Goal: Transaction & Acquisition: Purchase product/service

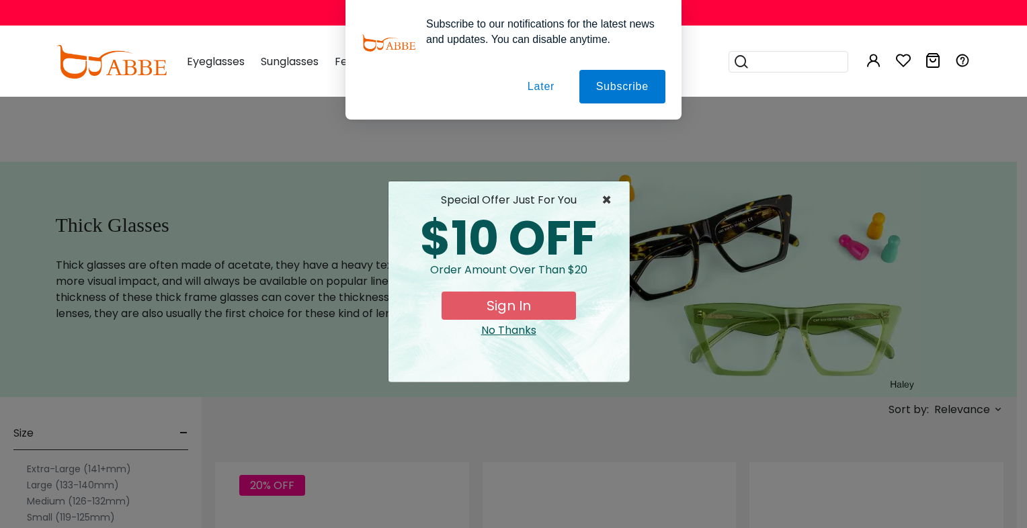
click at [605, 206] on span "×" at bounding box center [610, 200] width 17 height 16
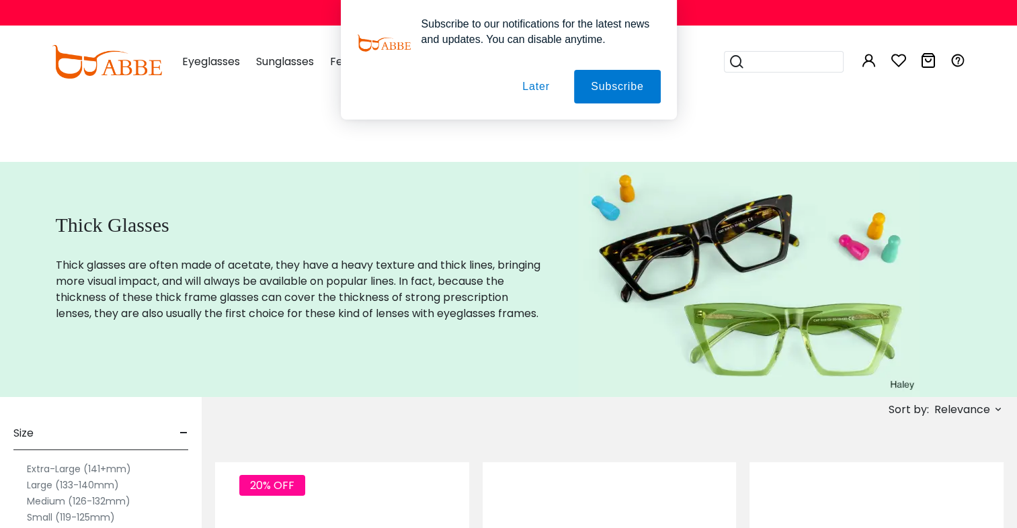
click at [538, 87] on button "Later" at bounding box center [536, 87] width 61 height 34
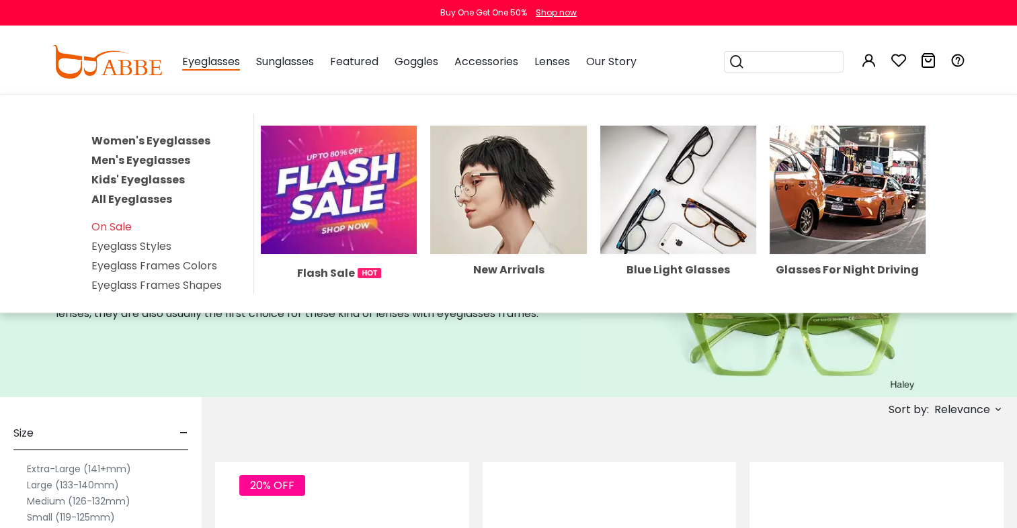
click at [115, 168] on link "Men's Eyeglasses" at bounding box center [140, 160] width 99 height 15
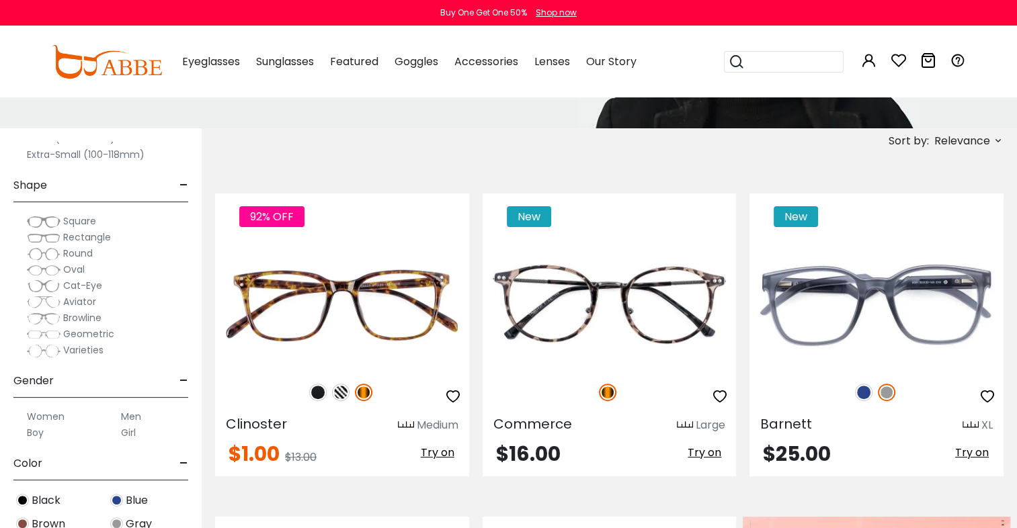
scroll to position [134, 0]
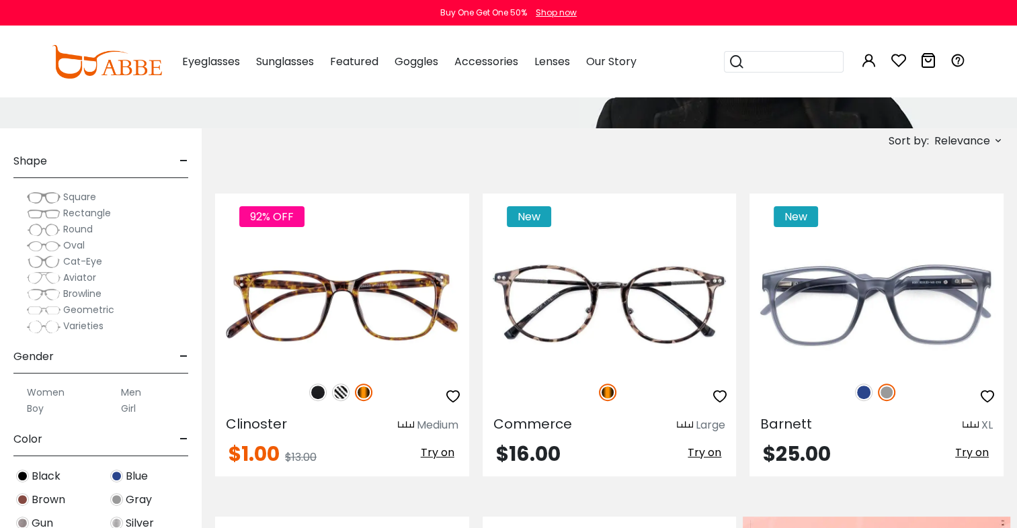
click at [56, 220] on img at bounding box center [44, 213] width 34 height 13
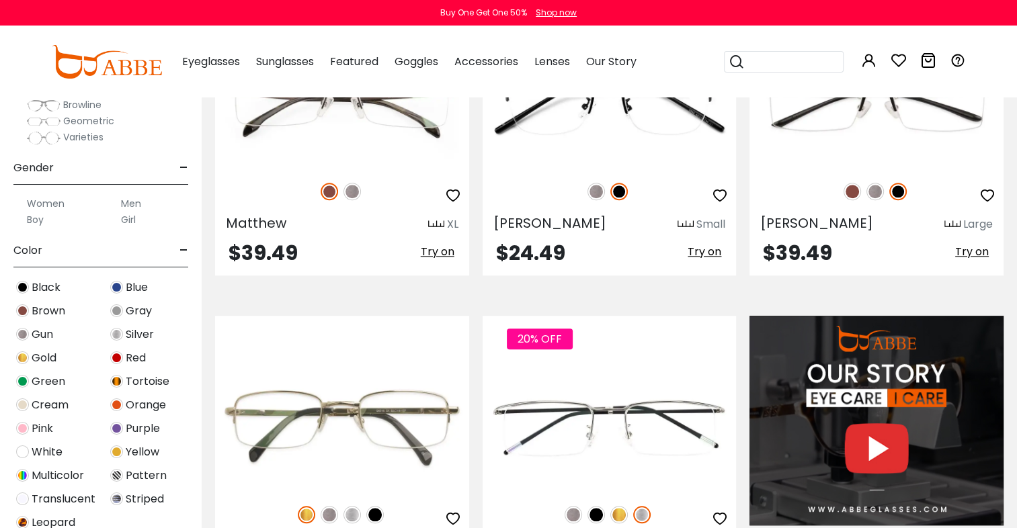
scroll to position [1143, 0]
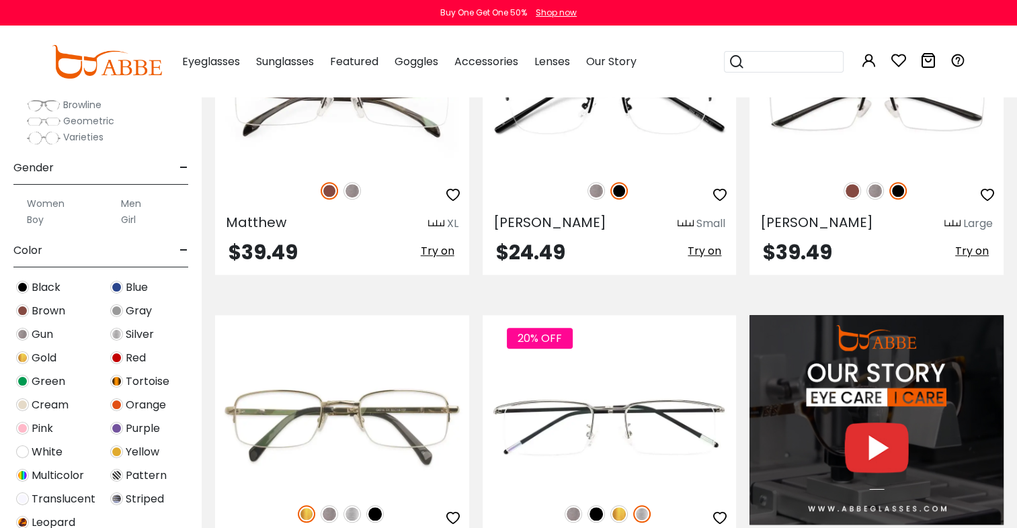
click at [137, 212] on label "Men" at bounding box center [131, 204] width 20 height 16
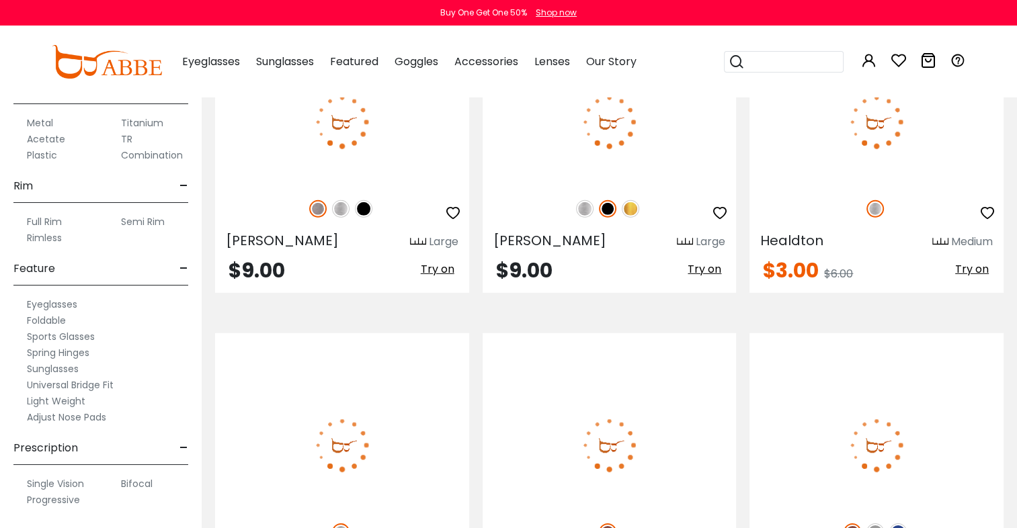
scroll to position [739, 0]
click at [56, 147] on label "Acetate" at bounding box center [46, 139] width 38 height 16
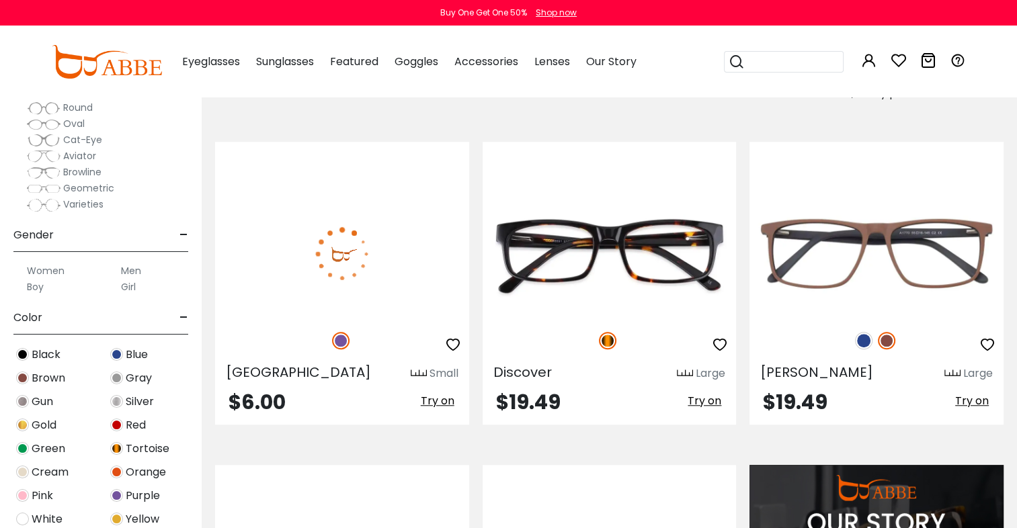
scroll to position [1008, 0]
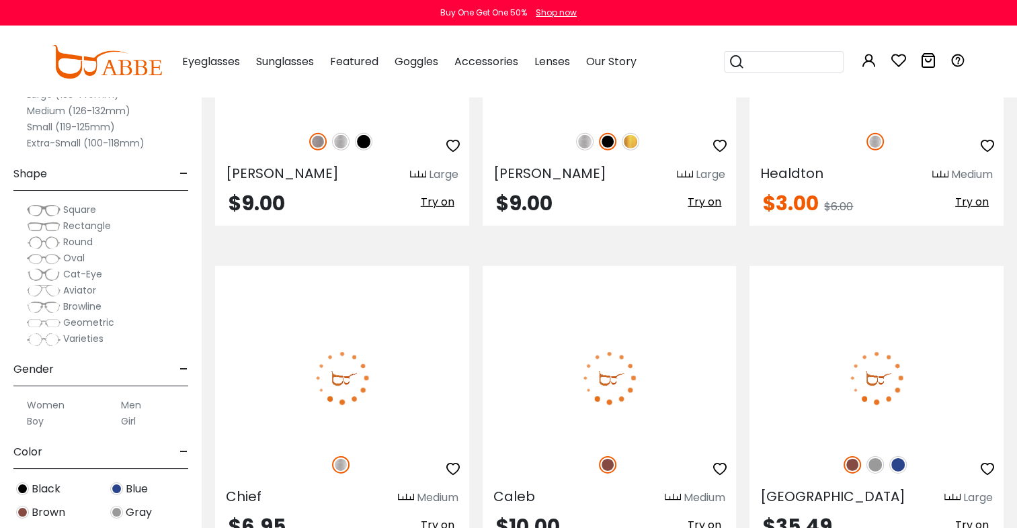
scroll to position [4033, 0]
